Goal: Find specific page/section: Find specific page/section

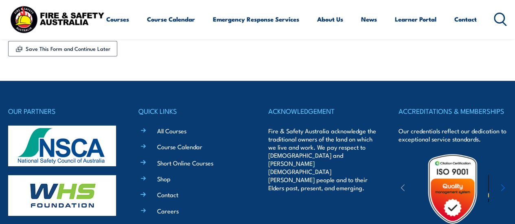
scroll to position [1302, 0]
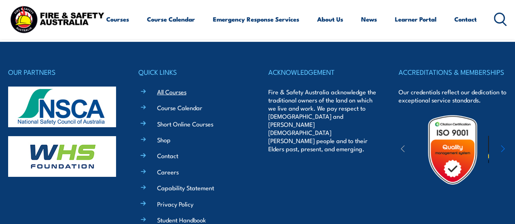
click at [168, 87] on link "All Courses" at bounding box center [171, 91] width 29 height 9
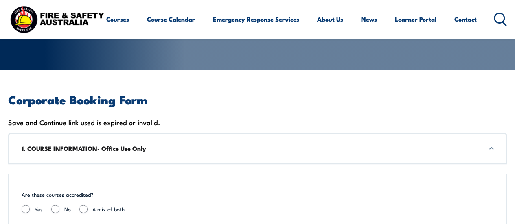
scroll to position [122, 0]
